Goal: Check status

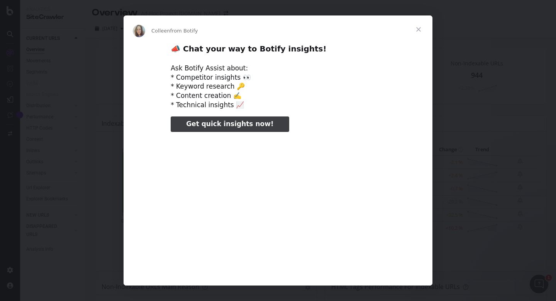
type input "556811"
click at [419, 26] on span "Close" at bounding box center [419, 29] width 28 height 28
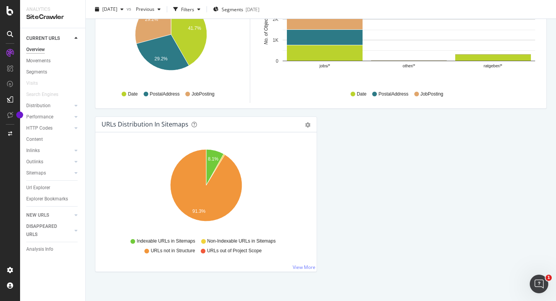
scroll to position [815, 0]
